Goal: Find specific page/section: Find specific page/section

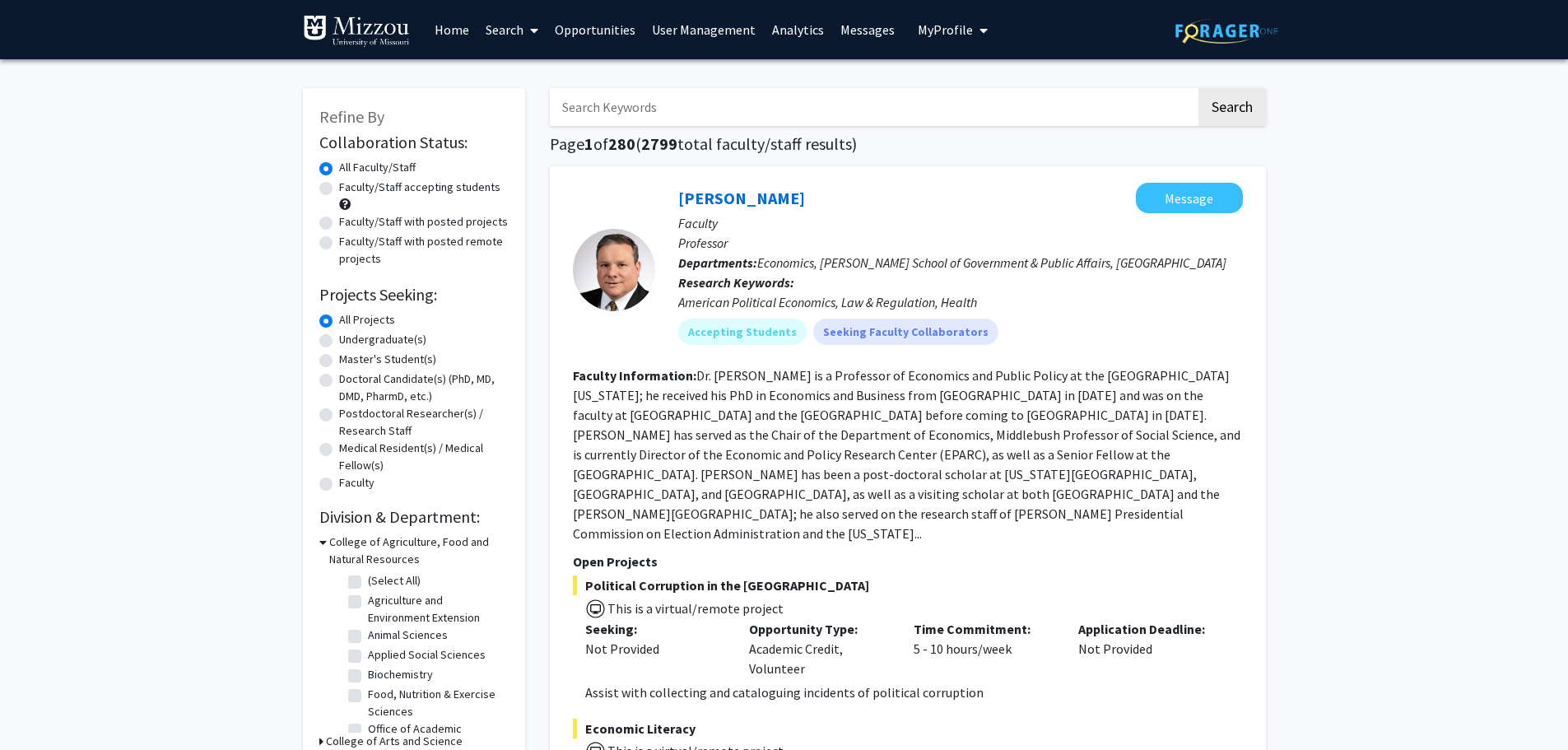
click at [792, 29] on link "Analytics" at bounding box center [798, 29] width 68 height 57
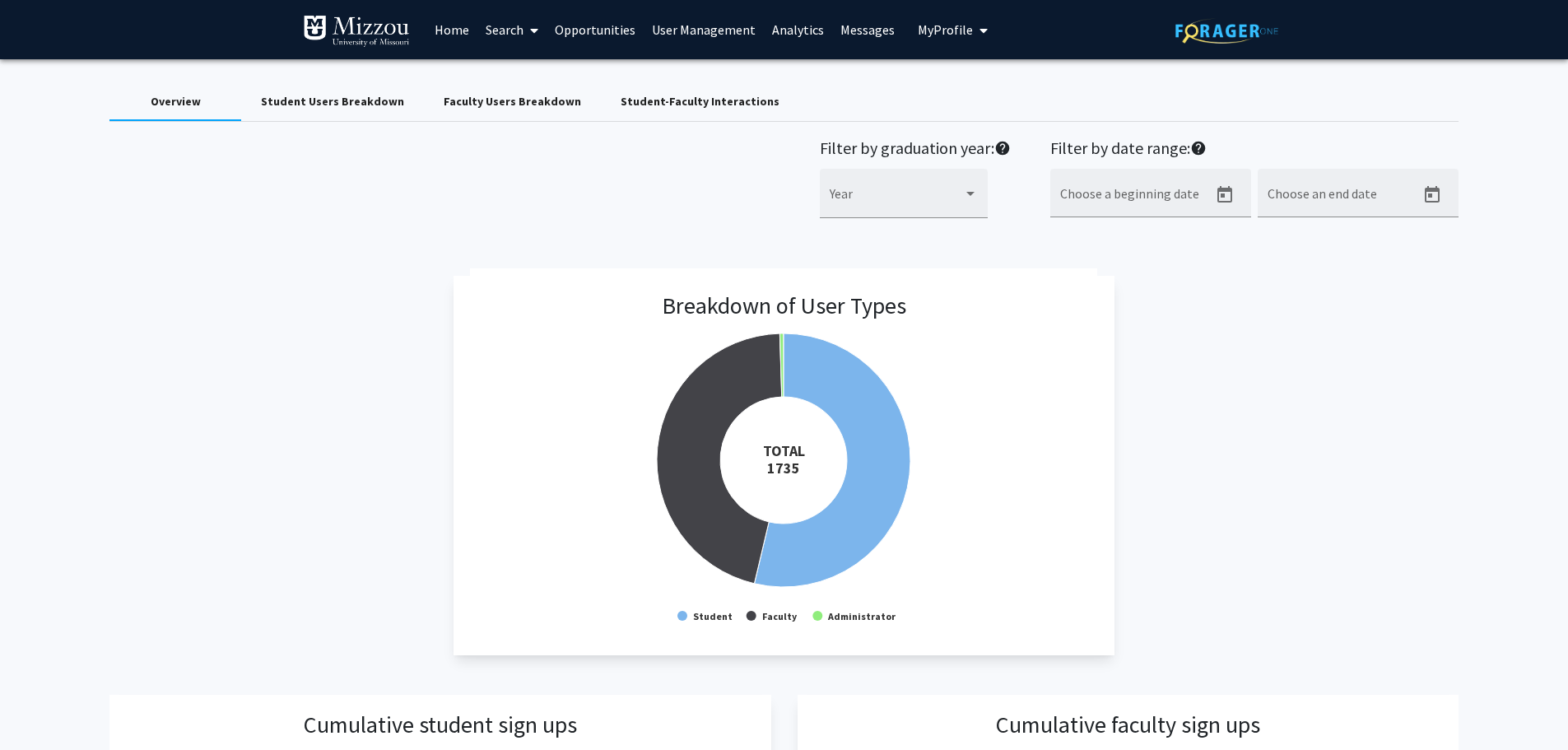
click at [498, 101] on div "Faculty Users Breakdown" at bounding box center [512, 101] width 137 height 17
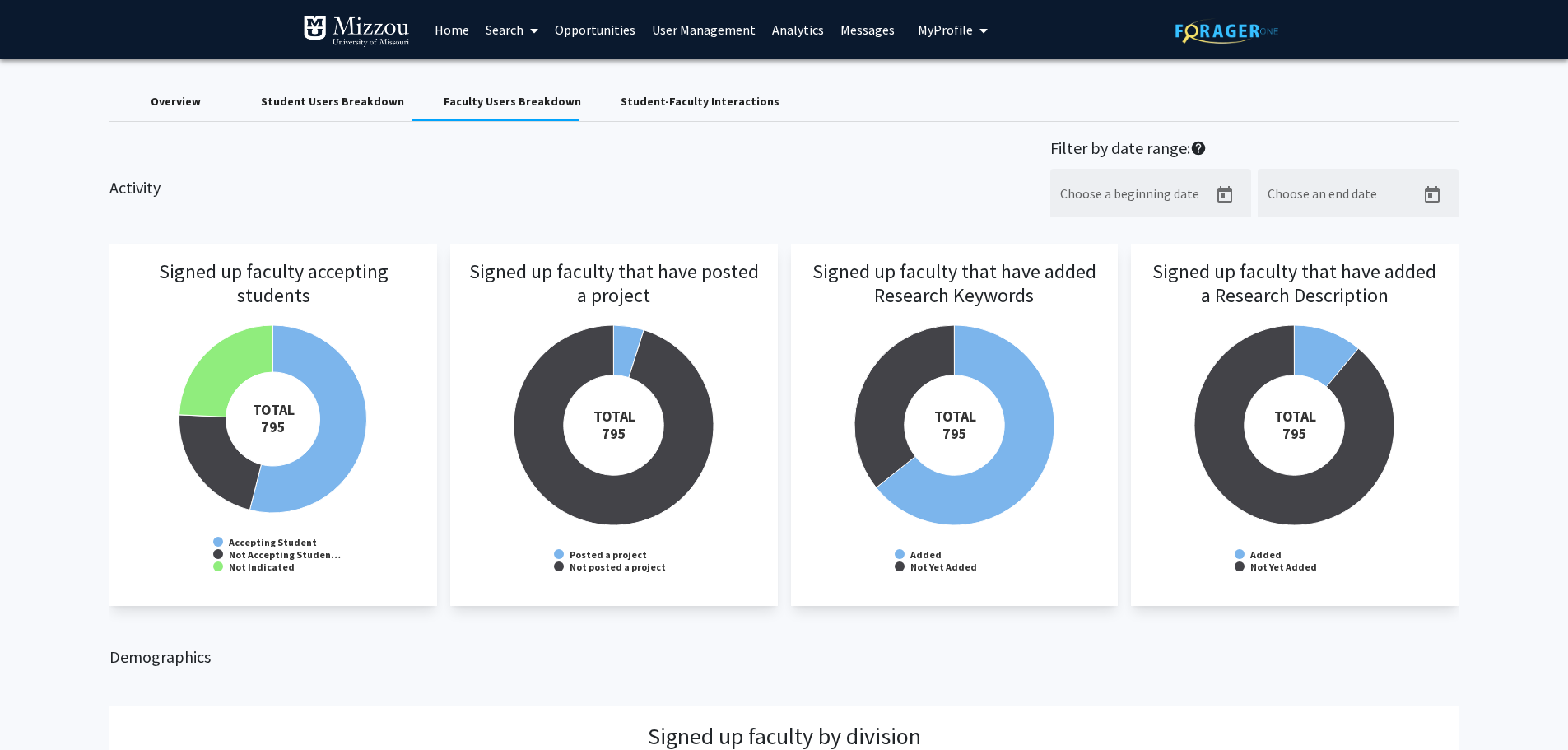
click at [646, 99] on div "Student-Faculty Interactions" at bounding box center [700, 101] width 159 height 17
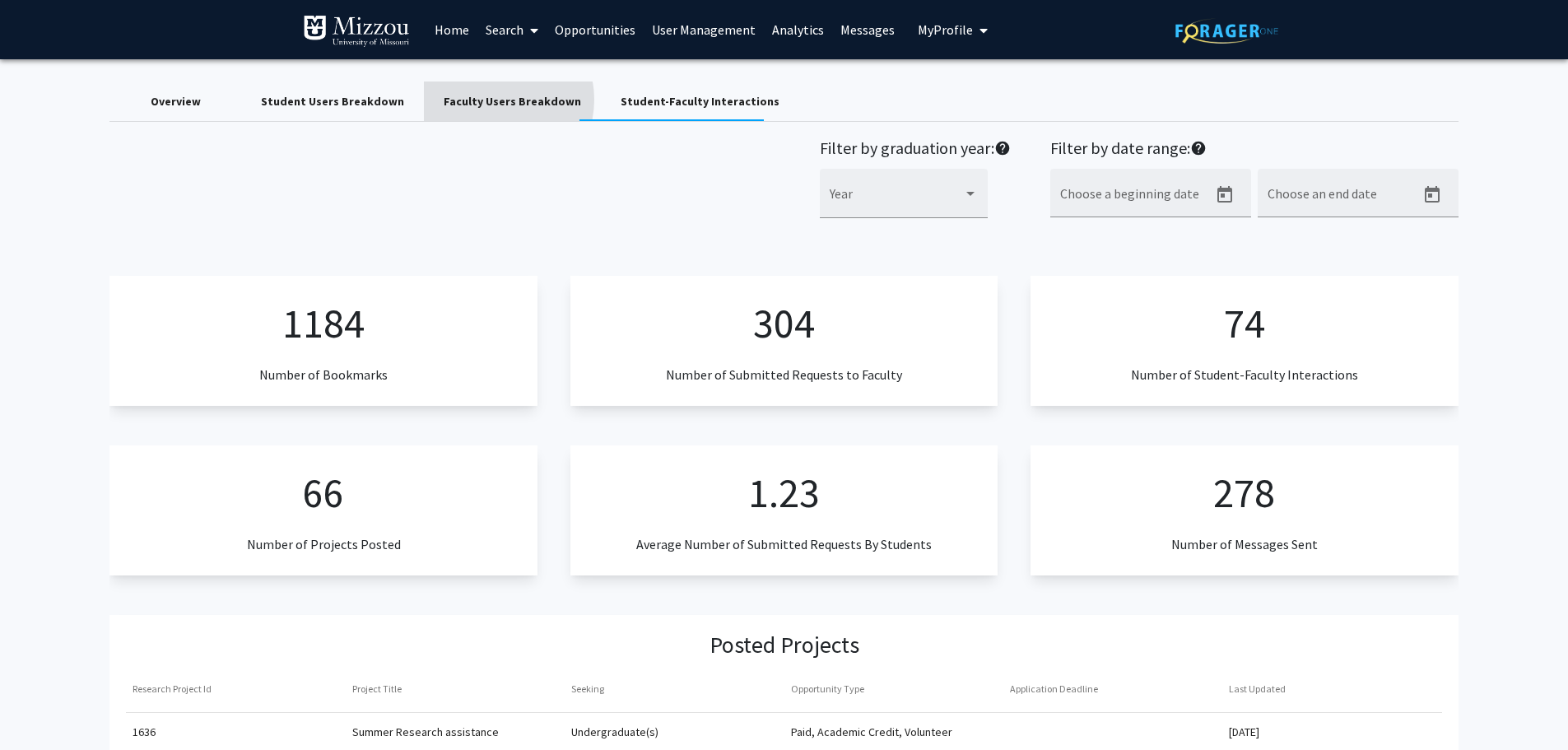
click at [480, 100] on div "Faculty Users Breakdown" at bounding box center [512, 101] width 137 height 17
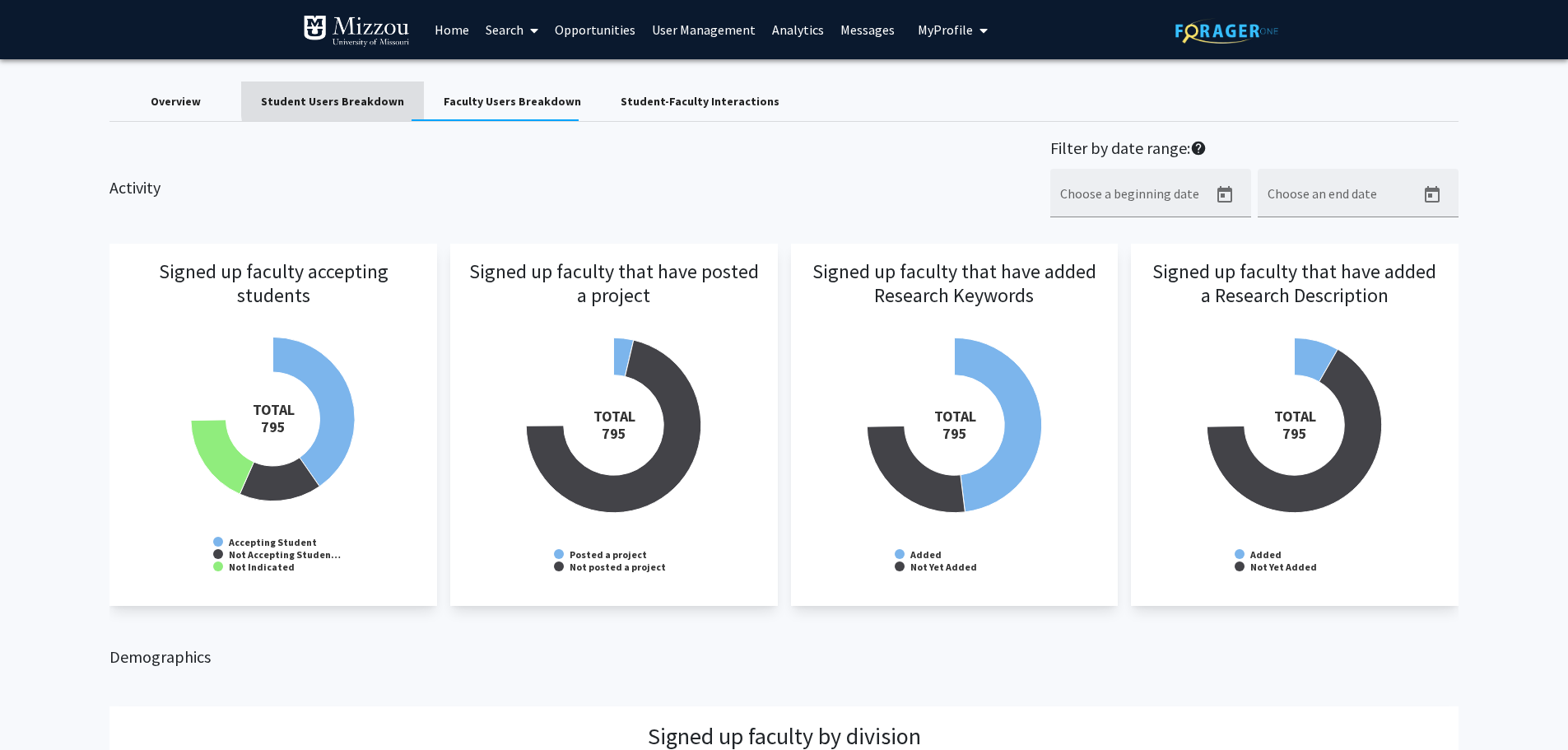
click at [377, 96] on div "Student Users Breakdown" at bounding box center [333, 101] width 143 height 17
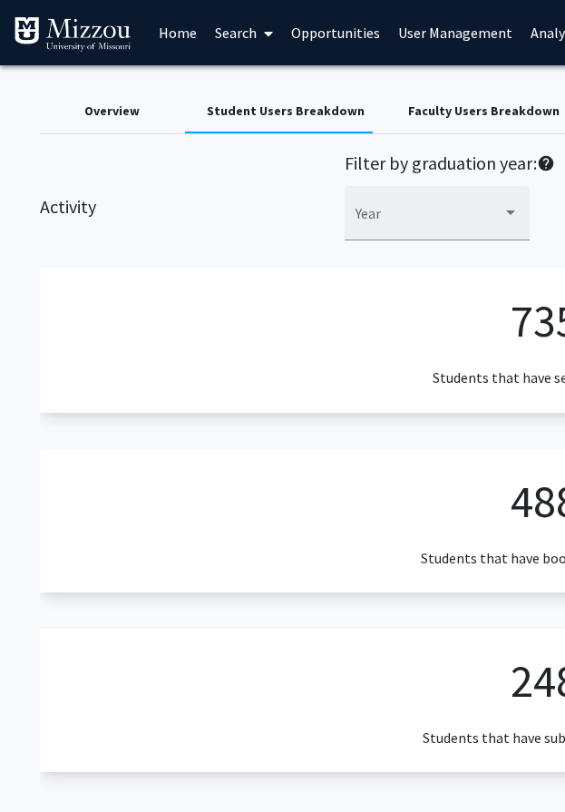
click at [469, 110] on div "Faculty Users Breakdown" at bounding box center [483, 111] width 151 height 19
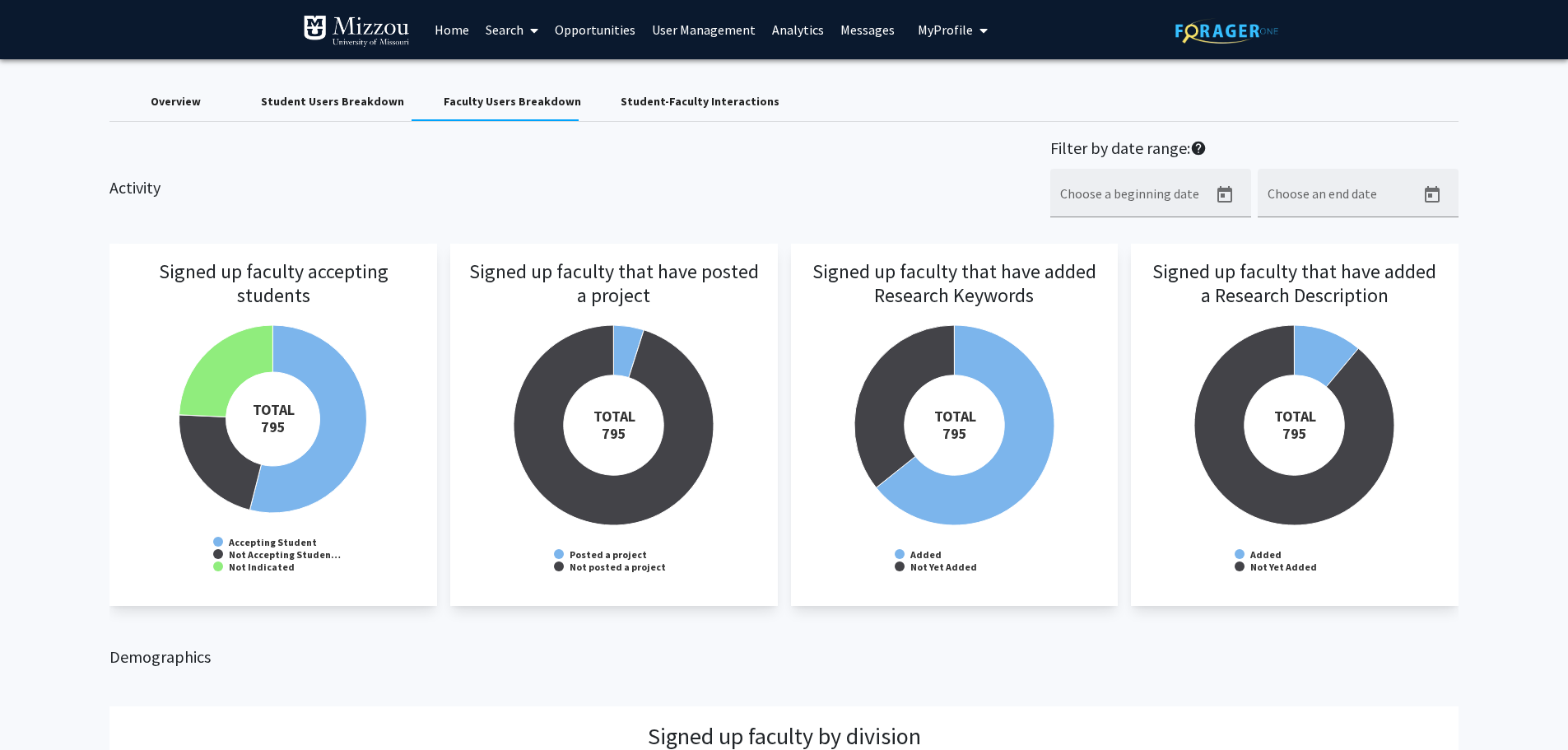
click at [350, 102] on div "Student Users Breakdown" at bounding box center [333, 101] width 143 height 17
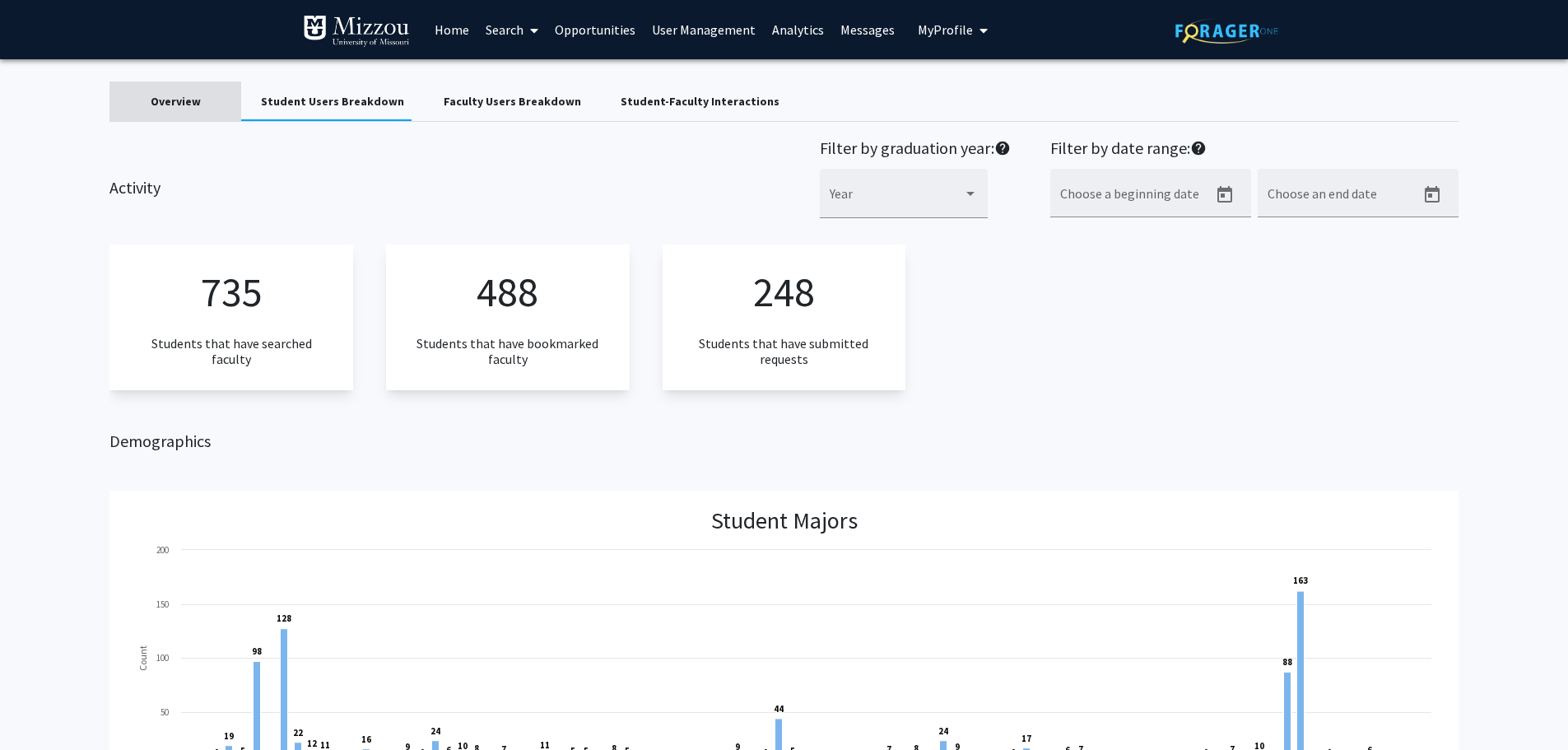
click at [161, 100] on div "Overview" at bounding box center [175, 101] width 50 height 17
